Goal: Information Seeking & Learning: Understand process/instructions

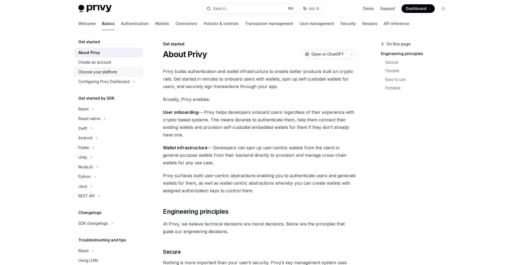
click at [108, 70] on div "Choose your platform" at bounding box center [97, 72] width 39 height 6
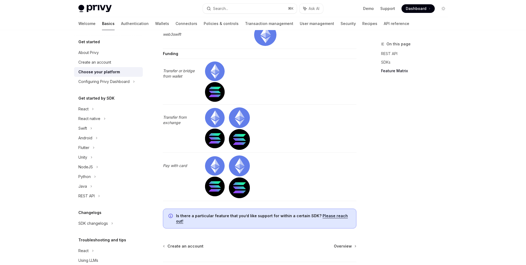
scroll to position [1809, 0]
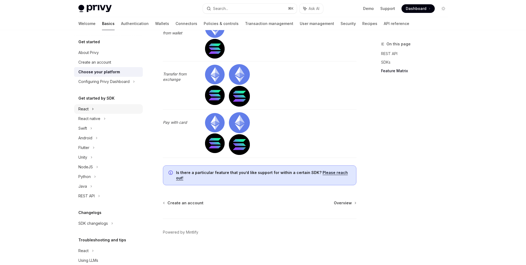
click at [103, 105] on div "React" at bounding box center [108, 109] width 69 height 10
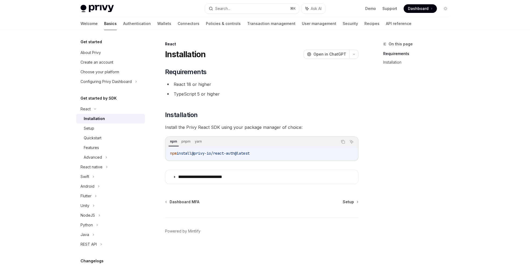
click at [170, 153] on span "npm" at bounding box center [173, 153] width 6 height 5
click at [171, 153] on span "npm" at bounding box center [173, 153] width 6 height 5
drag, startPoint x: 171, startPoint y: 153, endPoint x: 257, endPoint y: 153, distance: 85.3
click at [249, 153] on span "npm install @privy-io/react-auth@latest" at bounding box center [209, 153] width 79 height 5
click at [106, 131] on div "Setup" at bounding box center [113, 128] width 58 height 6
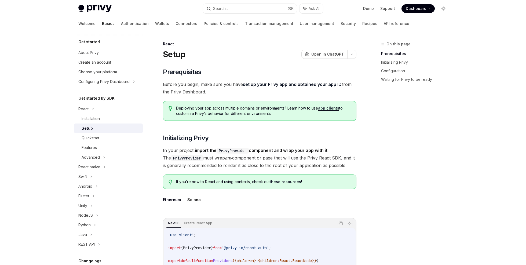
scroll to position [38, 0]
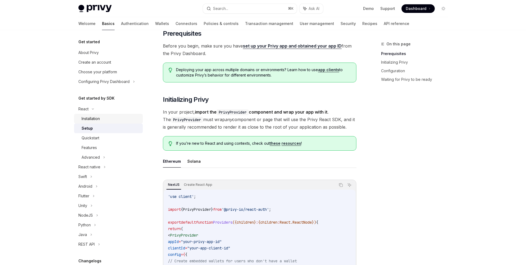
click at [99, 117] on div "Installation" at bounding box center [91, 118] width 18 height 6
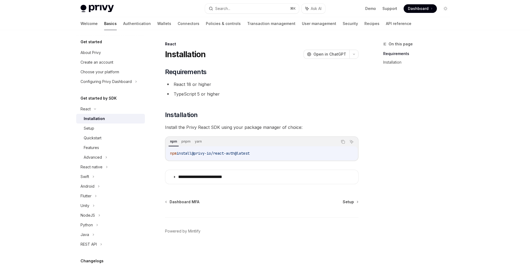
click at [174, 151] on span "npm" at bounding box center [173, 153] width 6 height 5
drag, startPoint x: 174, startPoint y: 151, endPoint x: 250, endPoint y: 152, distance: 76.2
click at [249, 152] on span "npm install @privy-io/react-auth@latest" at bounding box center [209, 153] width 79 height 5
copy span "npm install @privy-io/react-auth@latest"
click at [104, 137] on div "Quickstart" at bounding box center [113, 138] width 58 height 6
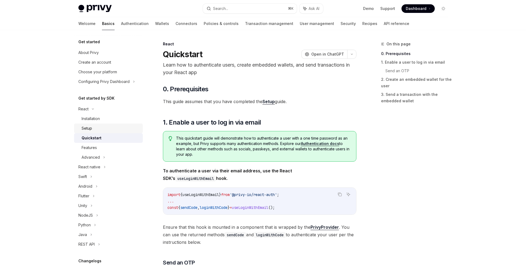
click at [99, 127] on div "Setup" at bounding box center [111, 128] width 58 height 6
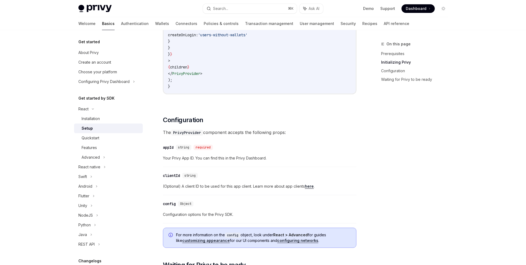
scroll to position [384, 0]
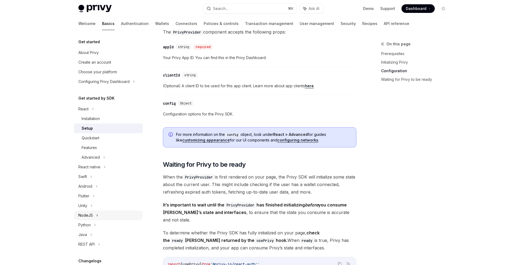
click at [95, 217] on div "NodeJS" at bounding box center [108, 215] width 69 height 10
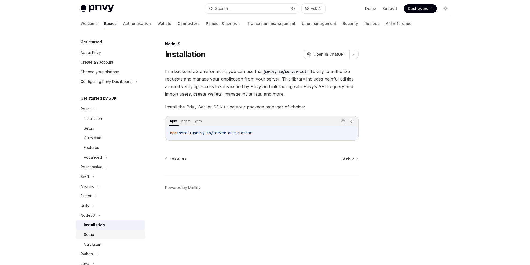
click at [101, 233] on div "Setup" at bounding box center [113, 234] width 58 height 6
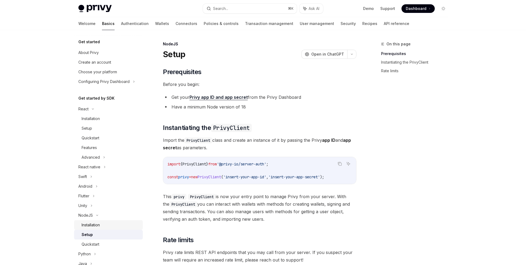
click at [102, 226] on div "Installation" at bounding box center [111, 225] width 58 height 6
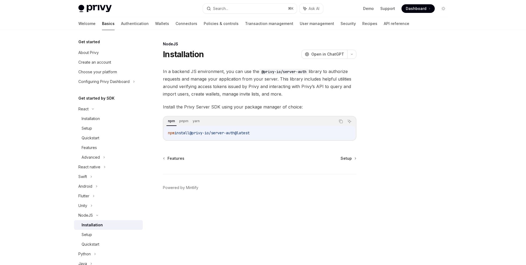
type textarea "*"
click at [174, 133] on span "npm" at bounding box center [173, 132] width 6 height 5
drag, startPoint x: 174, startPoint y: 133, endPoint x: 255, endPoint y: 133, distance: 81.5
click at [252, 133] on span "npm install @privy-io/server-auth@latest" at bounding box center [211, 132] width 82 height 5
copy span "npm install @privy-io/server-auth@latest"
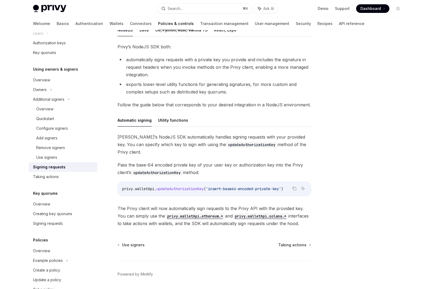
scroll to position [99, 0]
